Goal: Check status: Check status

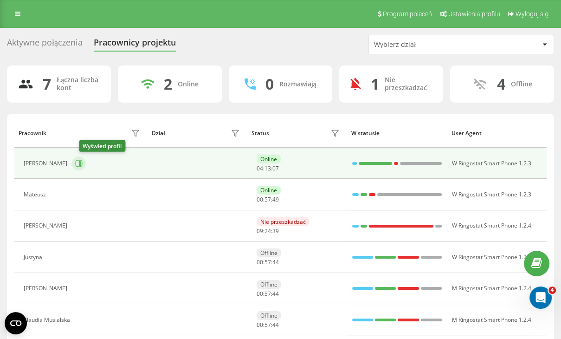
click at [81, 164] on icon at bounding box center [80, 163] width 2 height 5
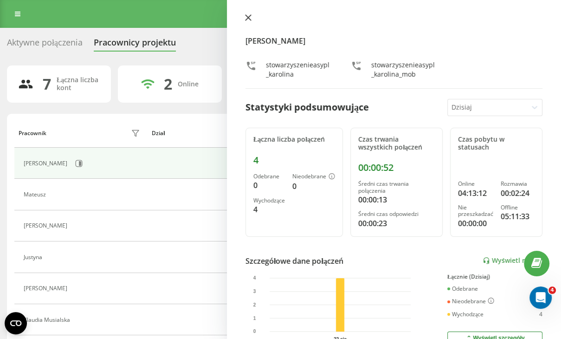
click at [249, 20] on icon at bounding box center [248, 17] width 6 height 6
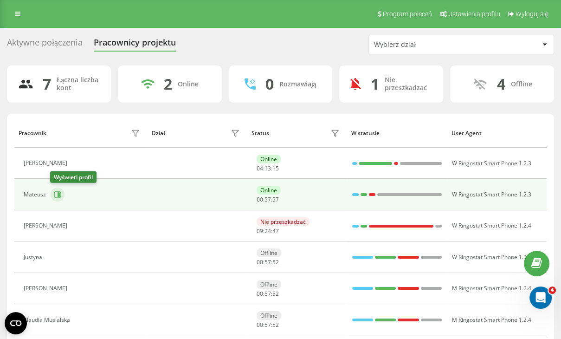
click at [52, 197] on button at bounding box center [58, 194] width 14 height 14
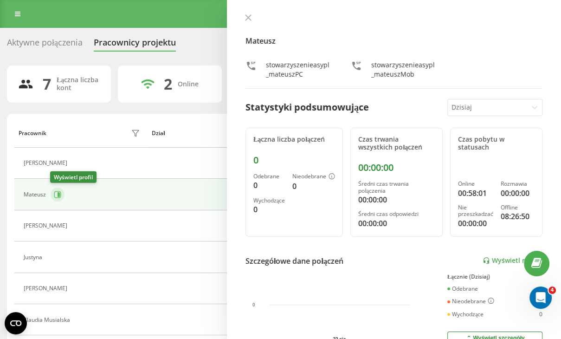
click at [59, 196] on icon at bounding box center [57, 194] width 7 height 7
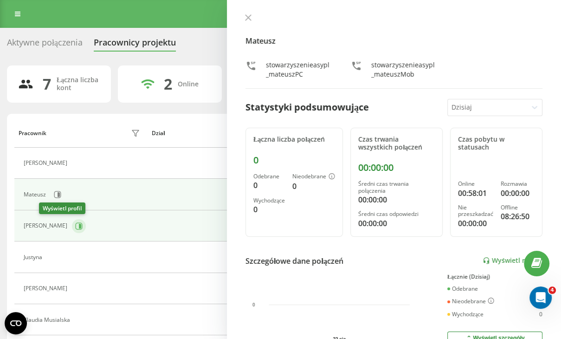
click at [79, 227] on icon at bounding box center [80, 225] width 2 height 5
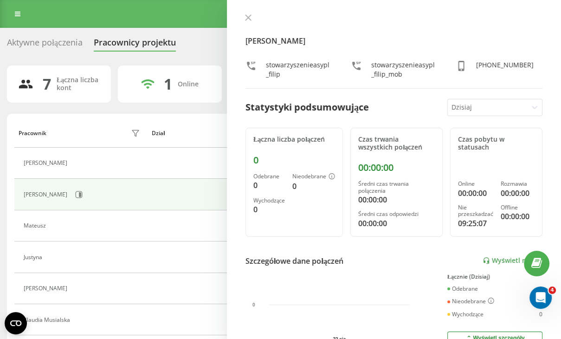
click at [245, 23] on button at bounding box center [248, 18] width 12 height 9
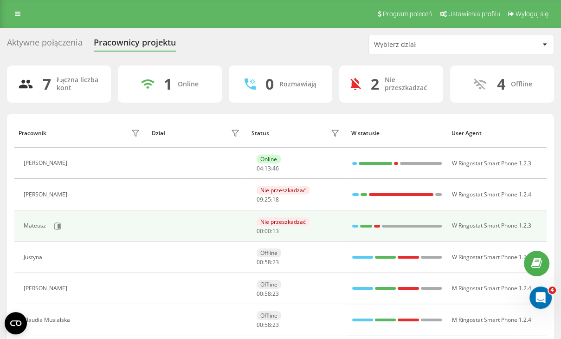
scroll to position [61, 0]
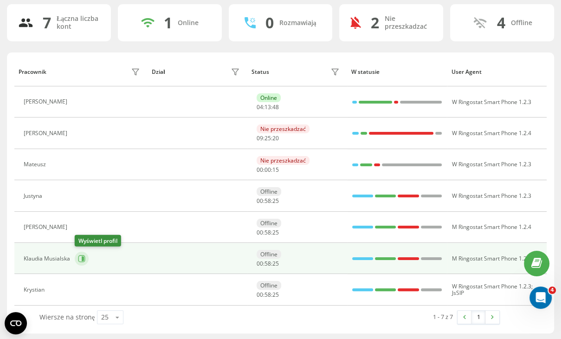
click at [85, 256] on button at bounding box center [82, 258] width 14 height 14
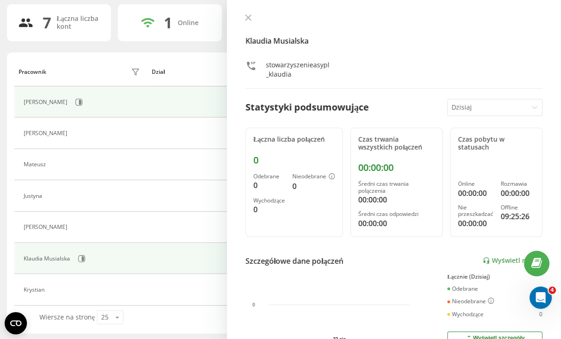
click at [124, 110] on td "[PERSON_NAME]" at bounding box center [80, 101] width 133 height 31
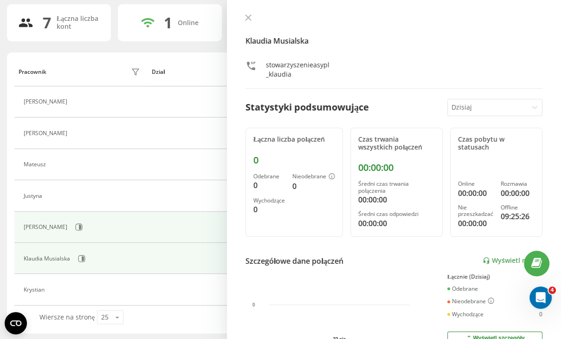
click at [36, 225] on div "[PERSON_NAME]" at bounding box center [47, 227] width 46 height 6
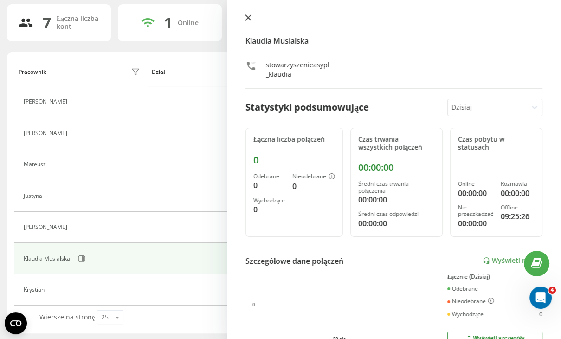
click at [252, 22] on button at bounding box center [248, 18] width 12 height 9
